Goal: Navigation & Orientation: Find specific page/section

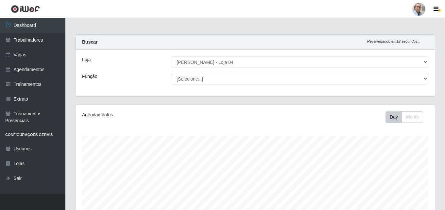
select select "251"
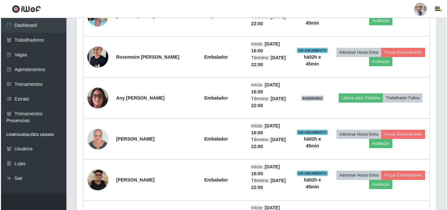
scroll to position [632, 0]
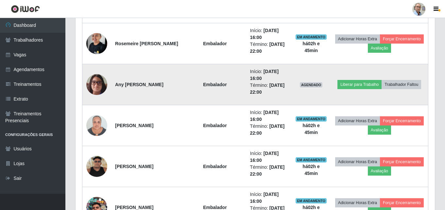
click at [96, 82] on img at bounding box center [96, 84] width 21 height 28
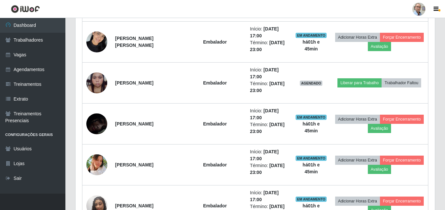
scroll to position [927, 0]
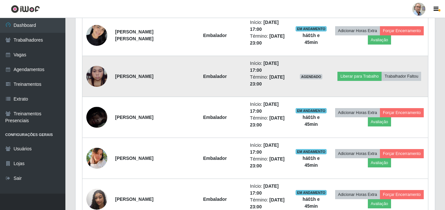
click at [93, 77] on img at bounding box center [96, 76] width 21 height 28
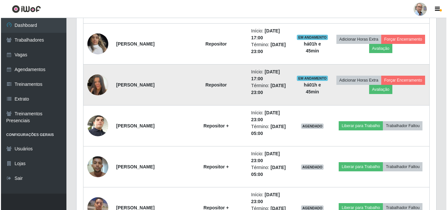
scroll to position [1286, 0]
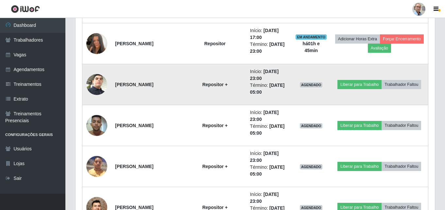
click at [94, 86] on img at bounding box center [96, 84] width 21 height 37
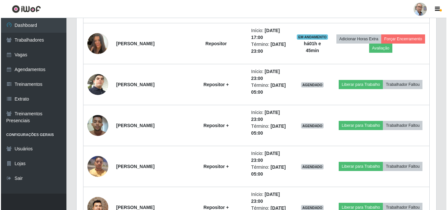
scroll to position [136, 360]
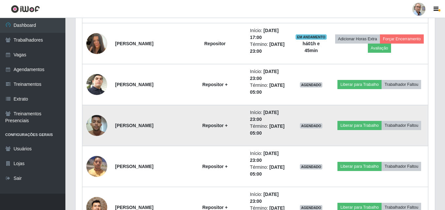
click at [98, 132] on img at bounding box center [96, 125] width 21 height 28
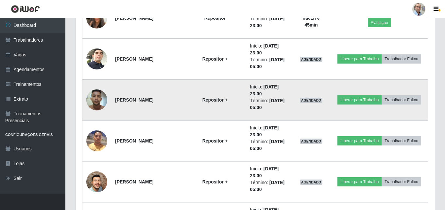
scroll to position [1352, 0]
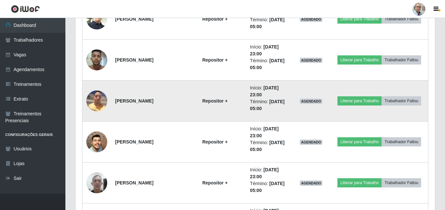
click at [94, 105] on img at bounding box center [96, 101] width 21 height 28
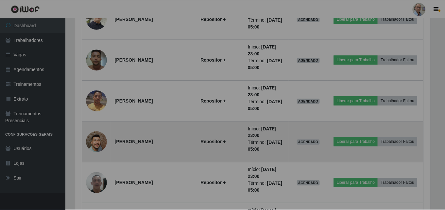
scroll to position [136, 360]
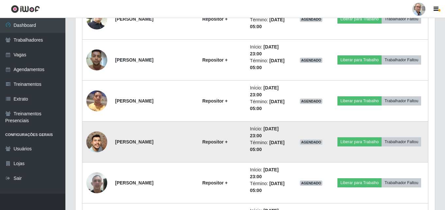
click at [95, 140] on img at bounding box center [96, 142] width 21 height 48
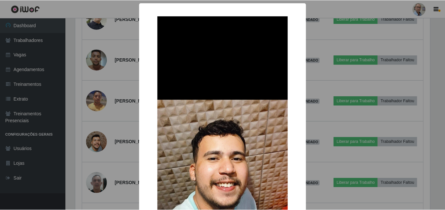
scroll to position [0, 0]
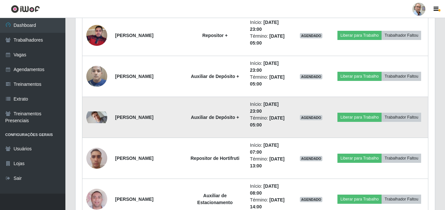
click at [98, 116] on img at bounding box center [96, 117] width 21 height 12
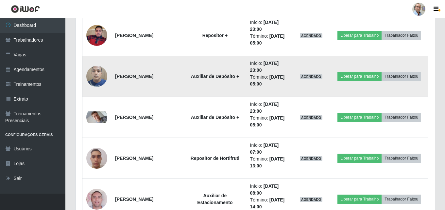
click at [97, 71] on img at bounding box center [96, 76] width 21 height 28
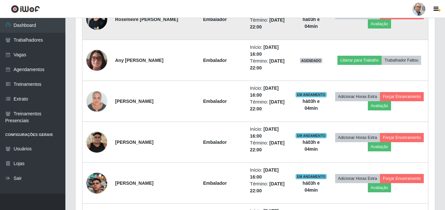
scroll to position [556, 0]
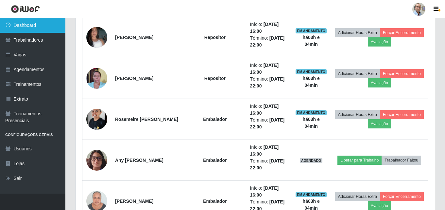
click at [25, 27] on link "Dashboard" at bounding box center [32, 25] width 65 height 15
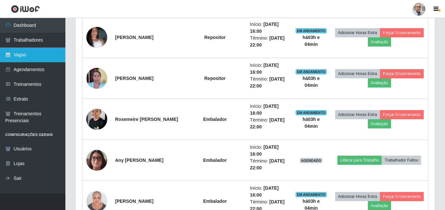
click at [17, 54] on link "Vagas" at bounding box center [32, 54] width 65 height 15
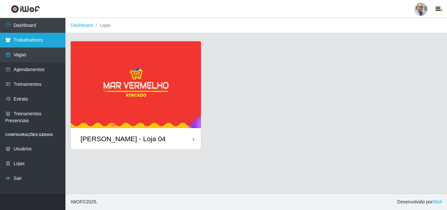
click at [24, 45] on link "Trabalhadores" at bounding box center [32, 40] width 65 height 15
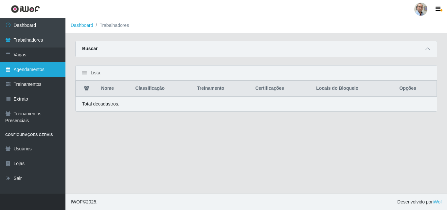
click at [28, 72] on link "Agendamentos" at bounding box center [32, 69] width 65 height 15
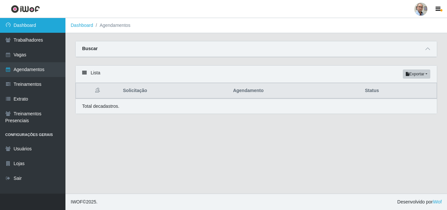
click at [20, 22] on link "Dashboard" at bounding box center [32, 25] width 65 height 15
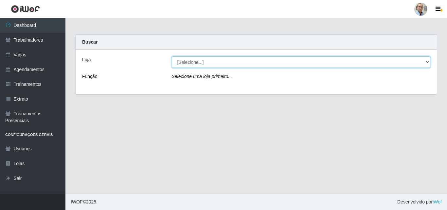
click at [419, 60] on select "[Selecione...] Mar Vermelho - Loja 04" at bounding box center [301, 61] width 259 height 11
select select "251"
click at [172, 56] on select "[Selecione...] Mar Vermelho - Loja 04" at bounding box center [301, 61] width 259 height 11
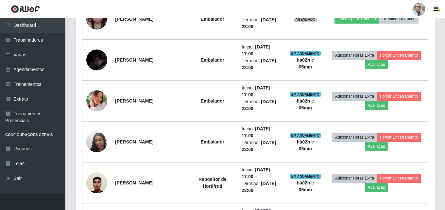
scroll to position [820, 0]
